Goal: Check status: Check status

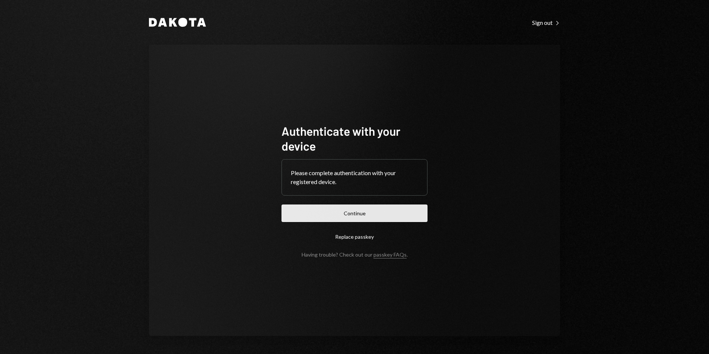
click at [401, 218] on button "Continue" at bounding box center [354, 213] width 146 height 17
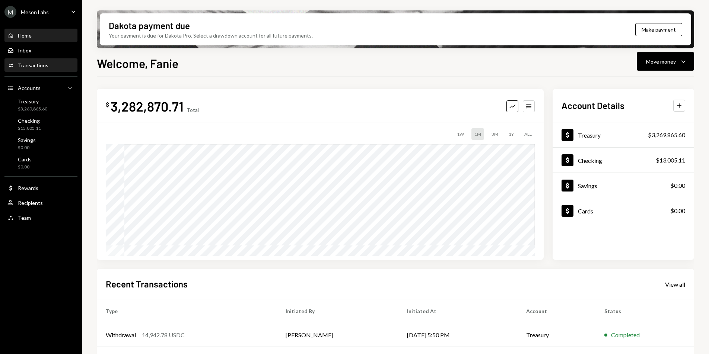
click at [34, 66] on div "Transactions" at bounding box center [33, 65] width 31 height 6
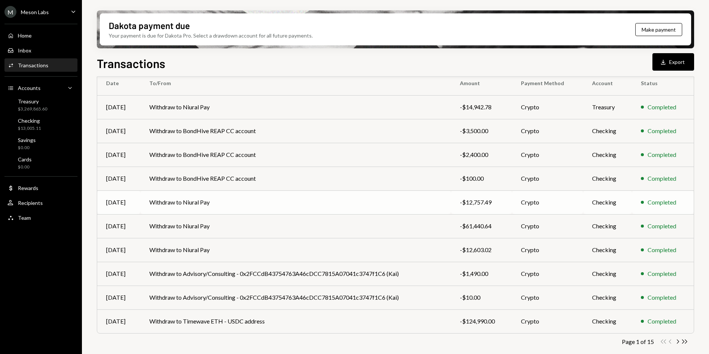
scroll to position [70, 0]
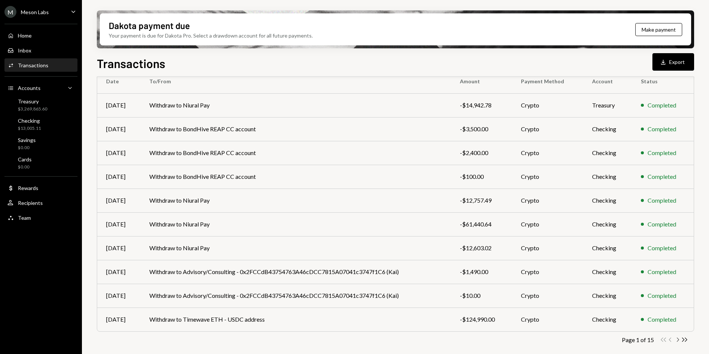
click at [678, 339] on icon "Chevron Right" at bounding box center [677, 339] width 7 height 7
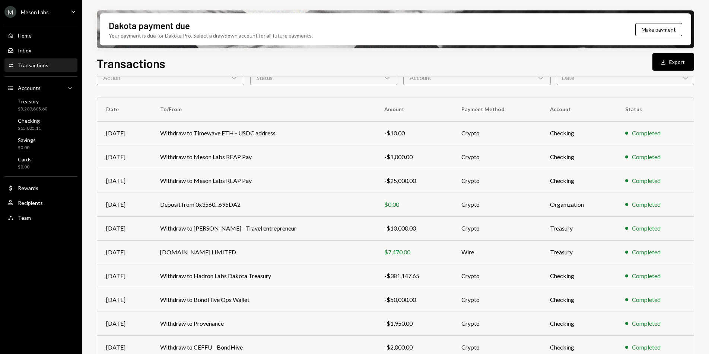
scroll to position [0, 0]
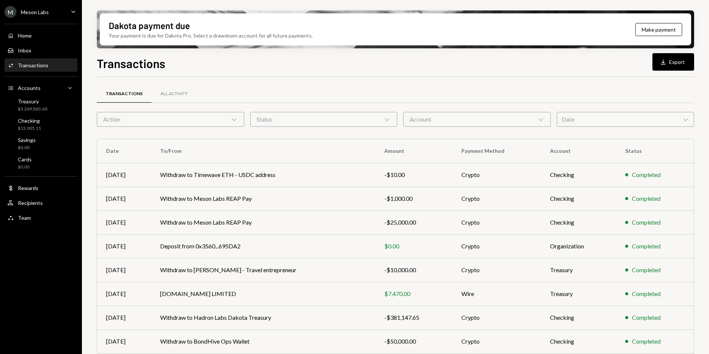
click at [574, 125] on div "Date Chevron Down" at bounding box center [624, 119] width 137 height 15
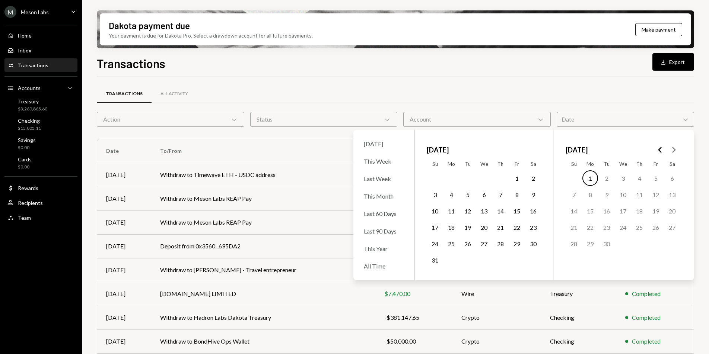
click at [662, 153] on icon "Go to the Previous Month" at bounding box center [659, 150] width 9 height 9
click at [661, 152] on icon "Go to the Previous Month" at bounding box center [659, 150] width 9 height 9
click at [672, 150] on icon "Go to the Next Month" at bounding box center [673, 150] width 9 height 9
click at [620, 244] on button "28" at bounding box center [623, 244] width 16 height 16
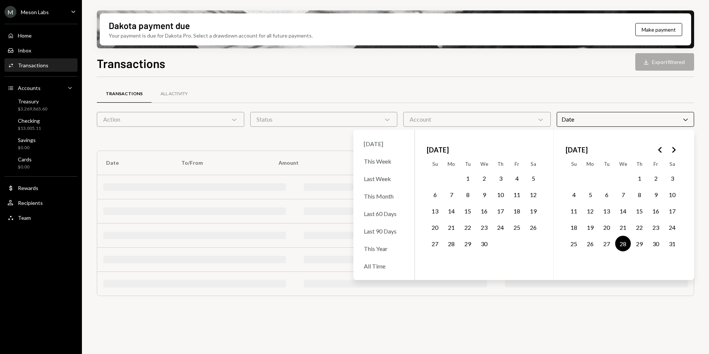
click at [656, 246] on button "30" at bounding box center [656, 244] width 16 height 16
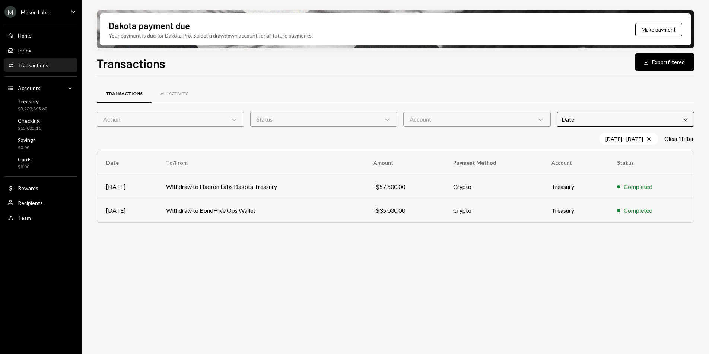
click at [587, 104] on div "Transactions All Activity" at bounding box center [395, 98] width 597 height 28
click at [289, 214] on td "Withdraw to BondHive Ops Wallet" at bounding box center [260, 211] width 207 height 24
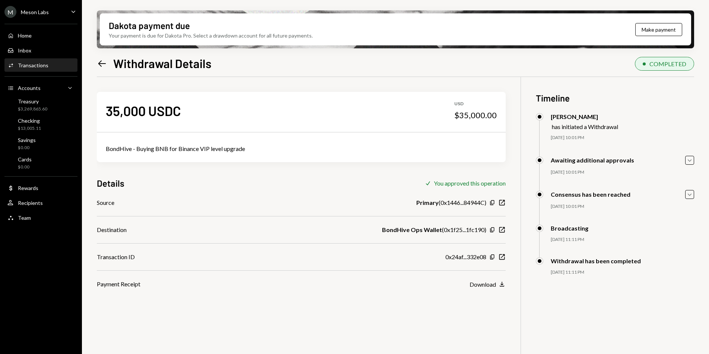
click at [350, 77] on div "35,000 USDC USD $35,000.00 BondHive - Buying BNB for Binance VIP level upgrade …" at bounding box center [301, 183] width 409 height 212
